Goal: Task Accomplishment & Management: Manage account settings

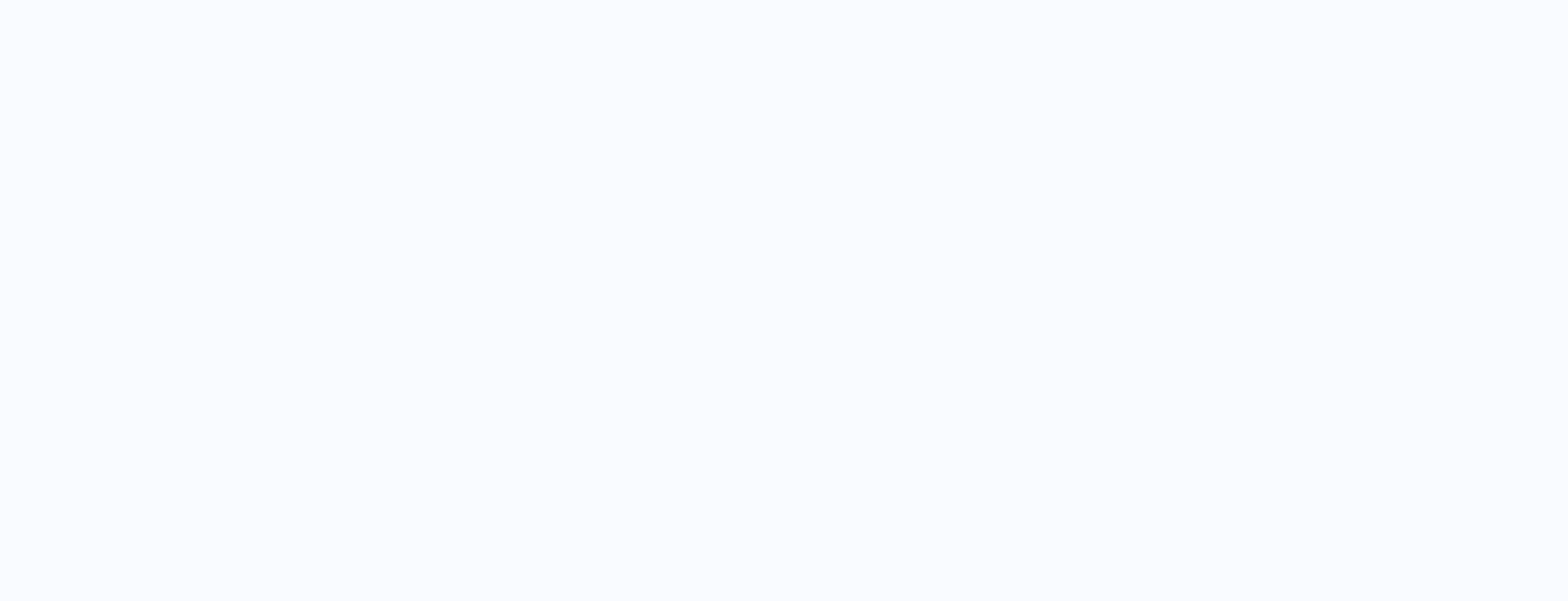
click at [735, 246] on div at bounding box center [784, 300] width 1568 height 601
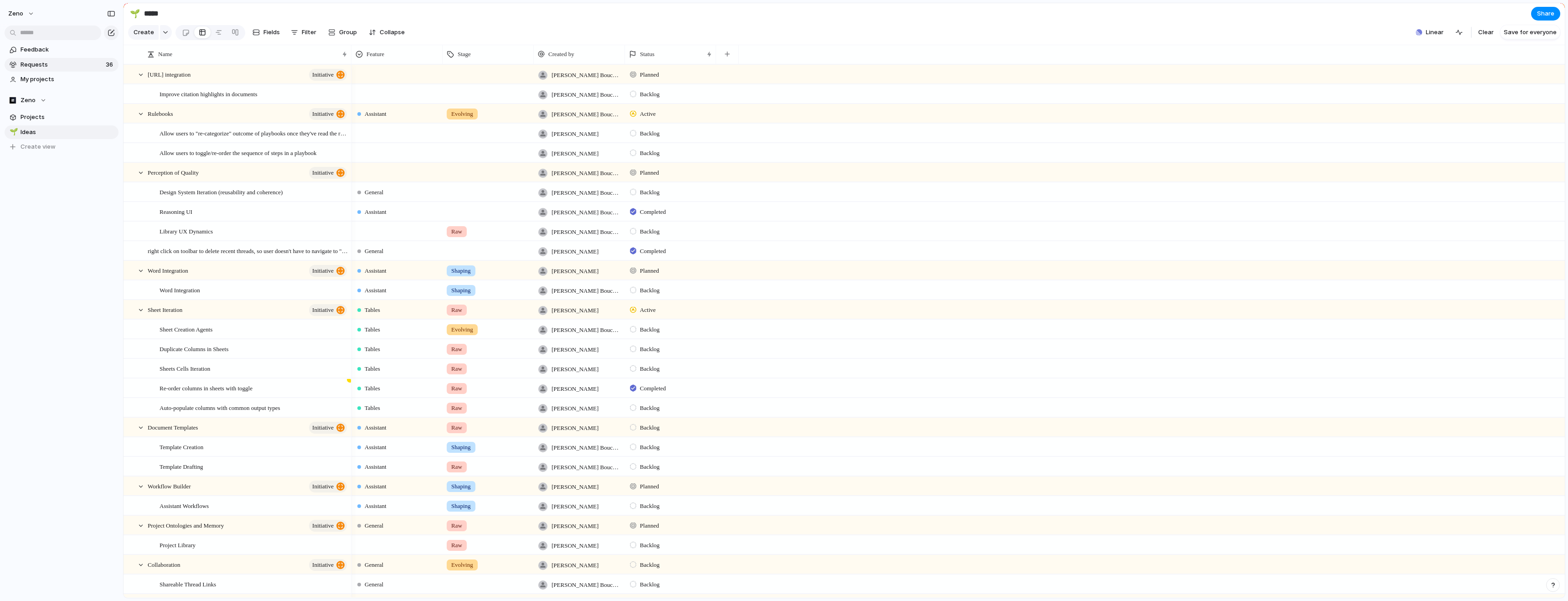
click at [77, 69] on link "Requests 36" at bounding box center [61, 65] width 114 height 13
